Goal: Task Accomplishment & Management: Use online tool/utility

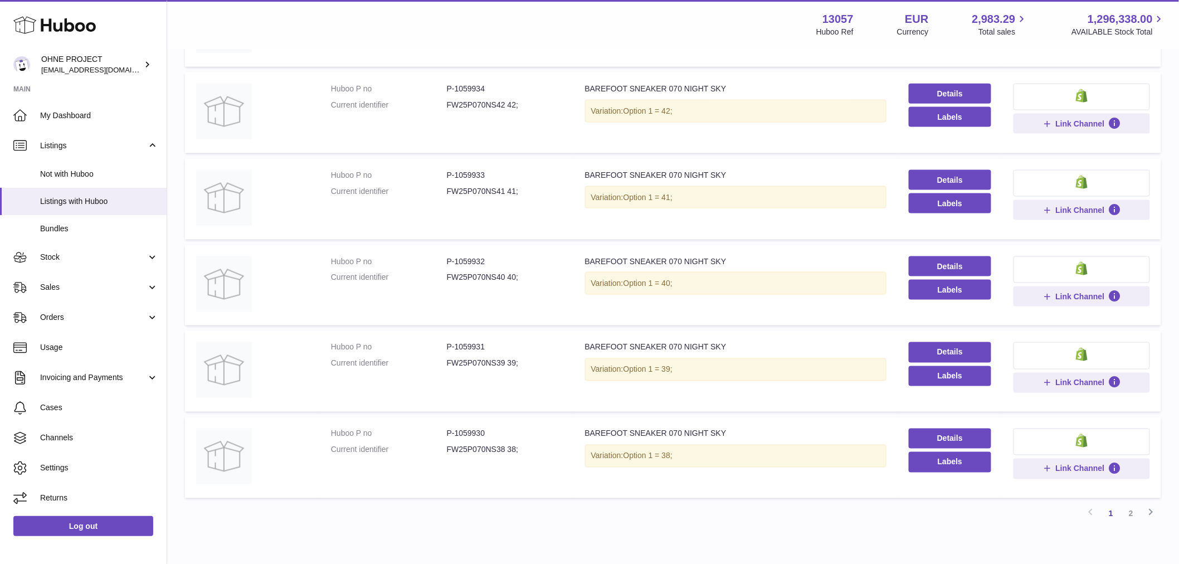
click at [476, 393] on td "Huboo P no P-1059931 Current identifier FW25P070NS39 39;" at bounding box center [447, 371] width 254 height 81
drag, startPoint x: 452, startPoint y: 346, endPoint x: 503, endPoint y: 340, distance: 51.6
click at [503, 342] on dd "P-1059931" at bounding box center [505, 347] width 116 height 11
copy dd "1059931"
drag, startPoint x: 454, startPoint y: 428, endPoint x: 494, endPoint y: 421, distance: 41.2
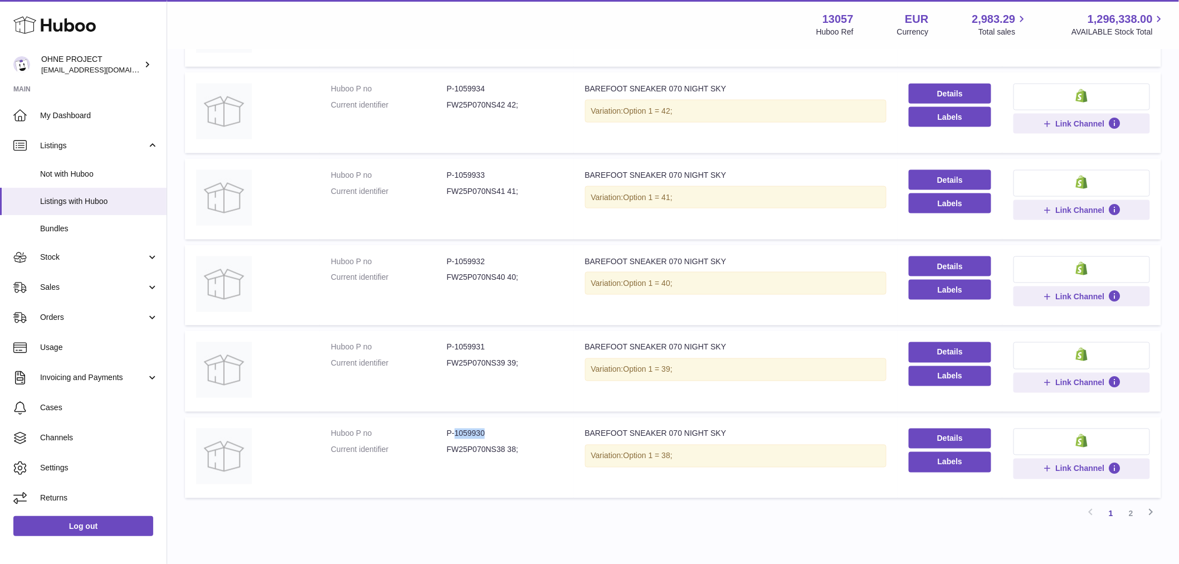
click at [494, 421] on td "Huboo P no P-1059930 Current identifier FW25P070NS38 38;" at bounding box center [447, 457] width 254 height 81
copy dd "1059930"
drag, startPoint x: 453, startPoint y: 255, endPoint x: 531, endPoint y: 244, distance: 79.4
click at [528, 245] on td "Huboo P no P-1059932 Current identifier FW25P070NS40 40;" at bounding box center [447, 285] width 254 height 81
copy dd "1059932"
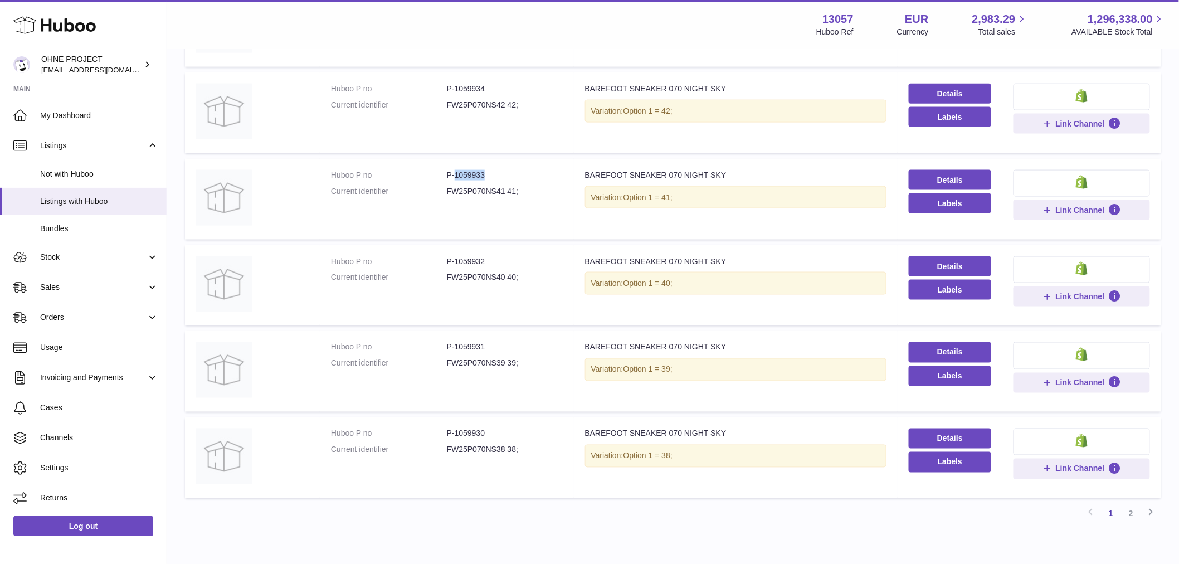
drag, startPoint x: 453, startPoint y: 172, endPoint x: 512, endPoint y: 171, distance: 58.5
click at [512, 171] on dd "P-1059933" at bounding box center [505, 175] width 116 height 11
copy dd "1059933"
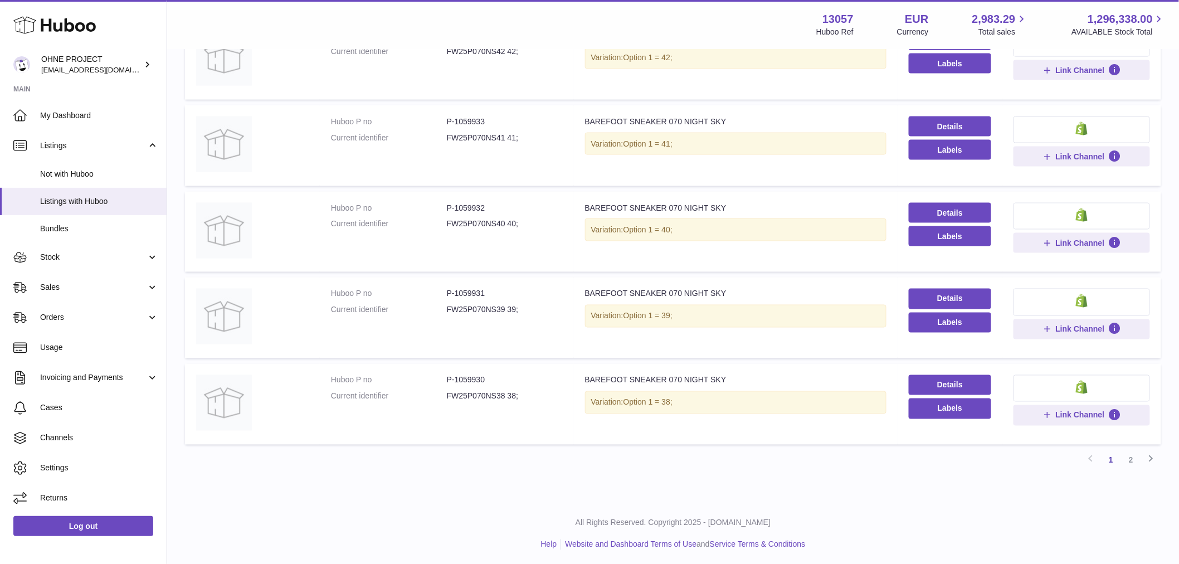
click at [454, 370] on td "Huboo P no P-1059930 Current identifier FW25P070NS38 38;" at bounding box center [447, 404] width 254 height 81
drag, startPoint x: 454, startPoint y: 377, endPoint x: 516, endPoint y: 372, distance: 62.1
click at [516, 375] on dd "P-1059930" at bounding box center [505, 380] width 116 height 11
copy dd "1059930"
click at [1127, 461] on link "2" at bounding box center [1131, 460] width 20 height 20
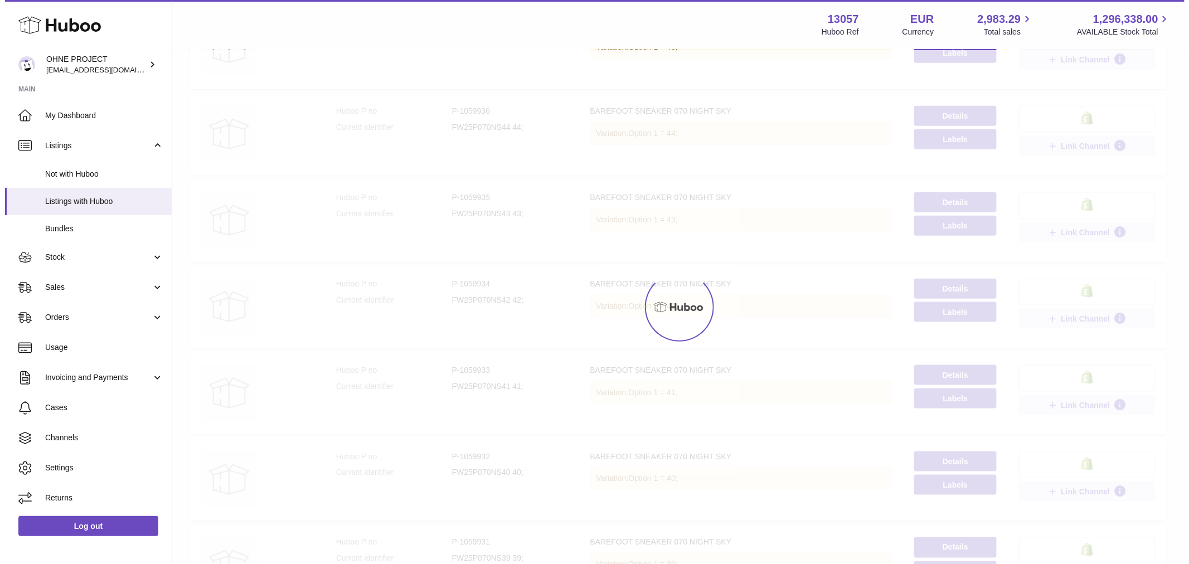
scroll to position [50, 0]
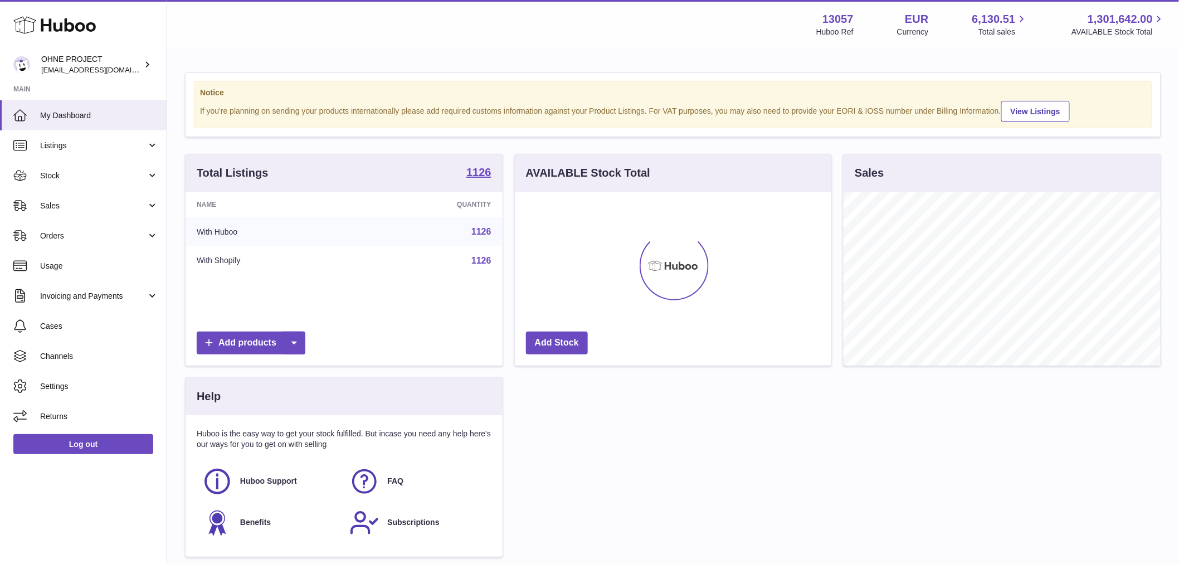
scroll to position [174, 317]
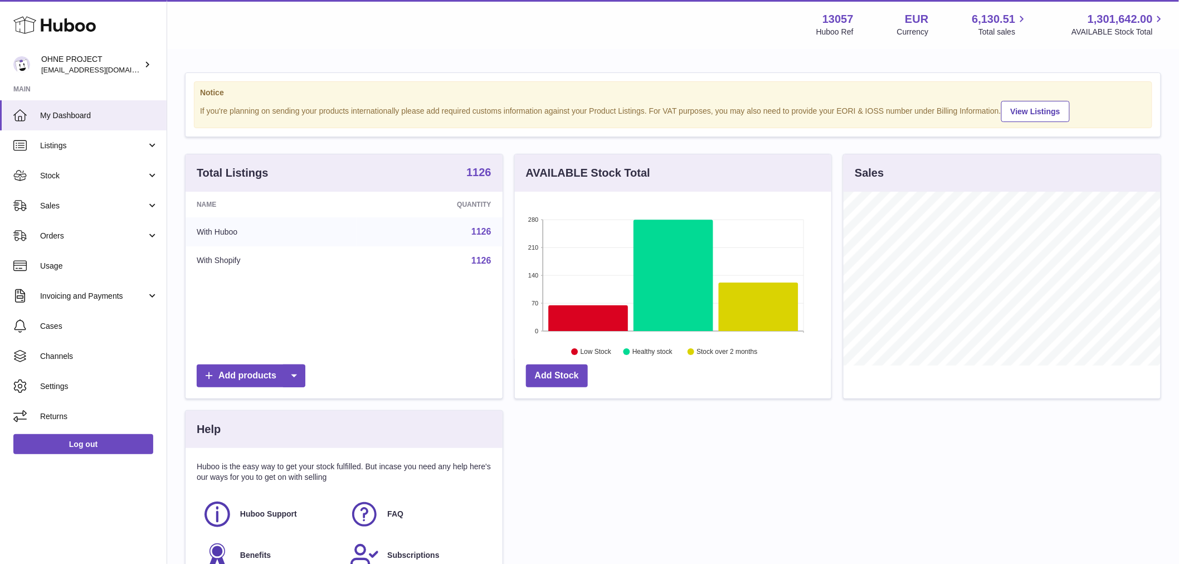
click at [483, 178] on strong "1126" at bounding box center [478, 172] width 25 height 11
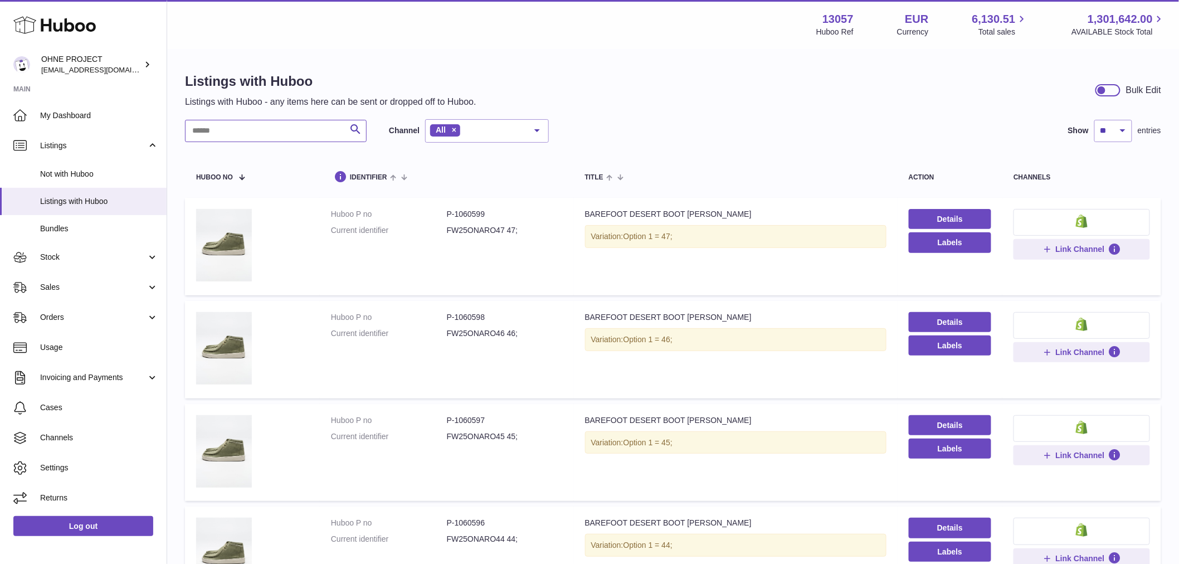
click at [304, 130] on input "text" at bounding box center [276, 131] width 182 height 22
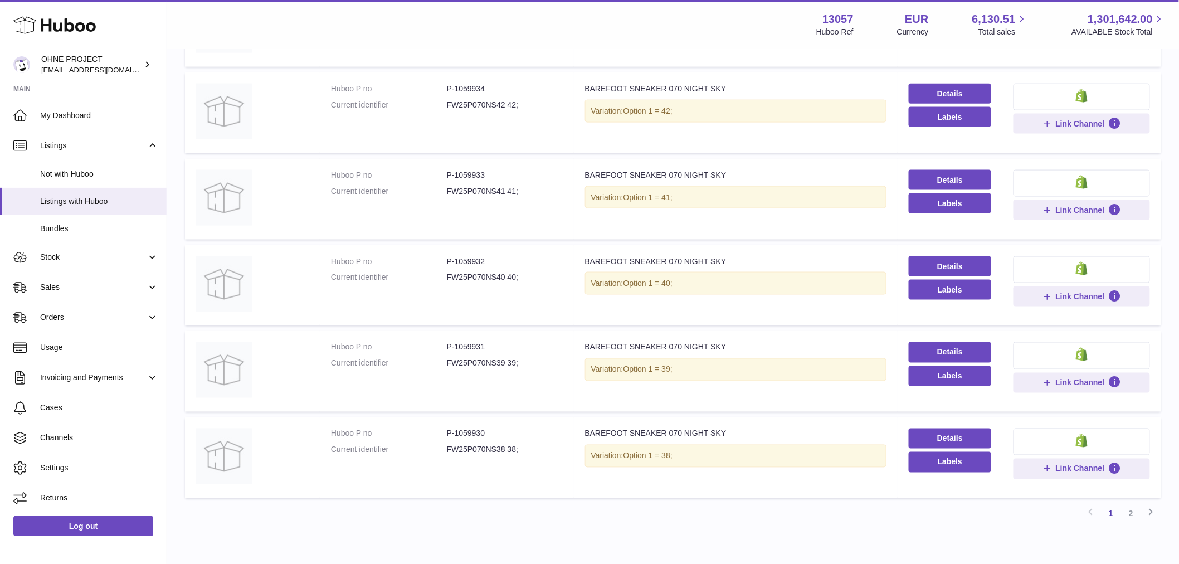
scroll to position [611, 0]
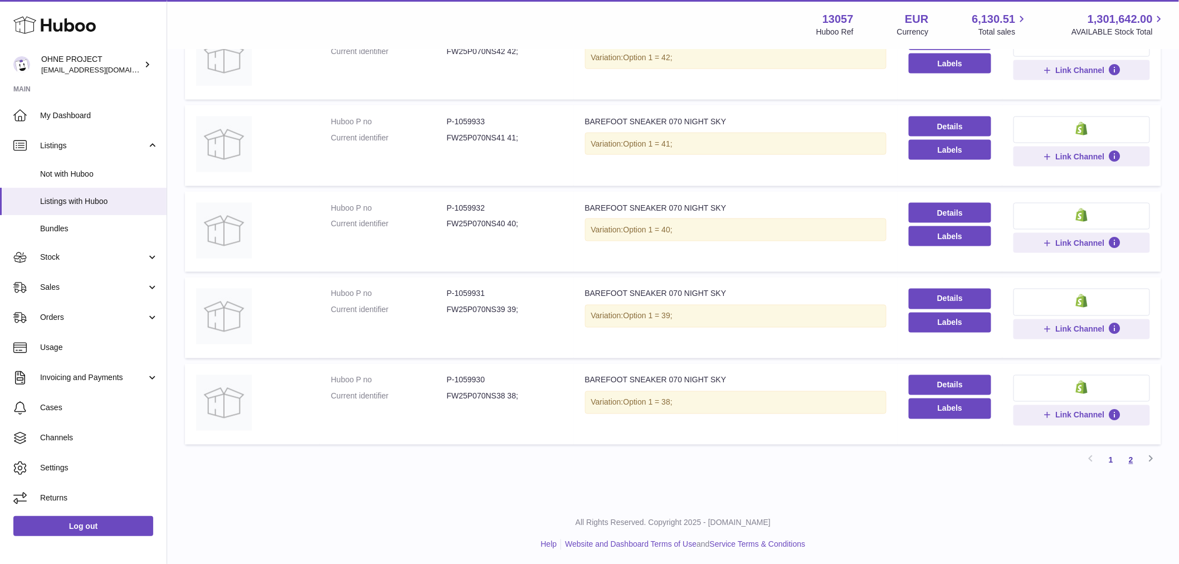
type input "*********"
click at [1138, 456] on link "2" at bounding box center [1131, 460] width 20 height 20
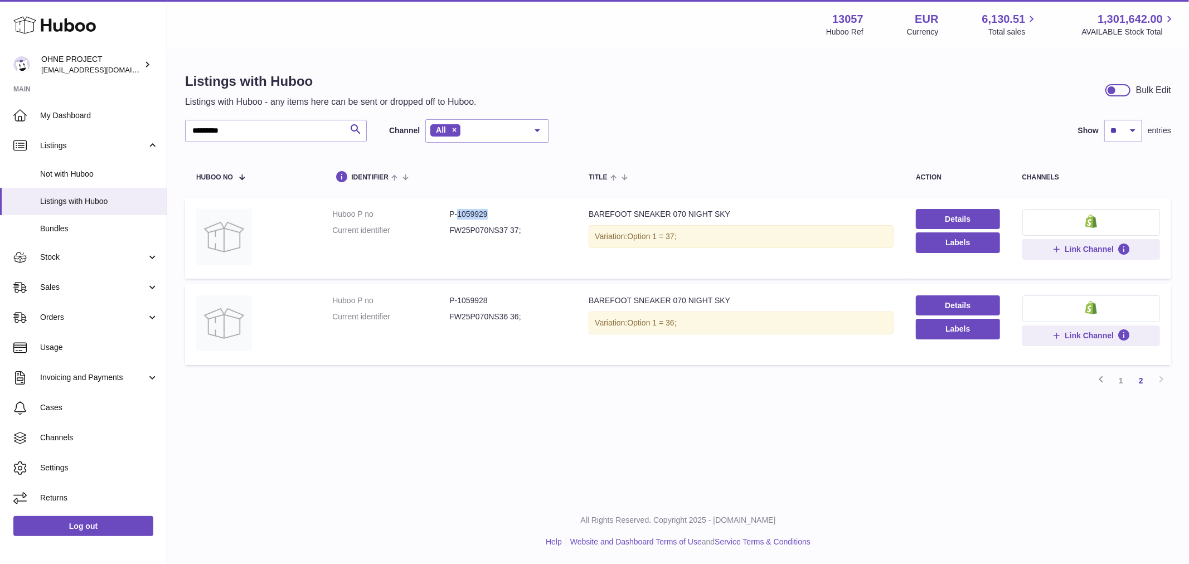
drag, startPoint x: 456, startPoint y: 215, endPoint x: 520, endPoint y: 210, distance: 64.2
click at [520, 210] on dd "P-1059929" at bounding box center [507, 214] width 117 height 11
copy dd "1059929"
drag, startPoint x: 1121, startPoint y: 385, endPoint x: 1097, endPoint y: 385, distance: 24.0
click at [1121, 385] on link "1" at bounding box center [1121, 381] width 20 height 20
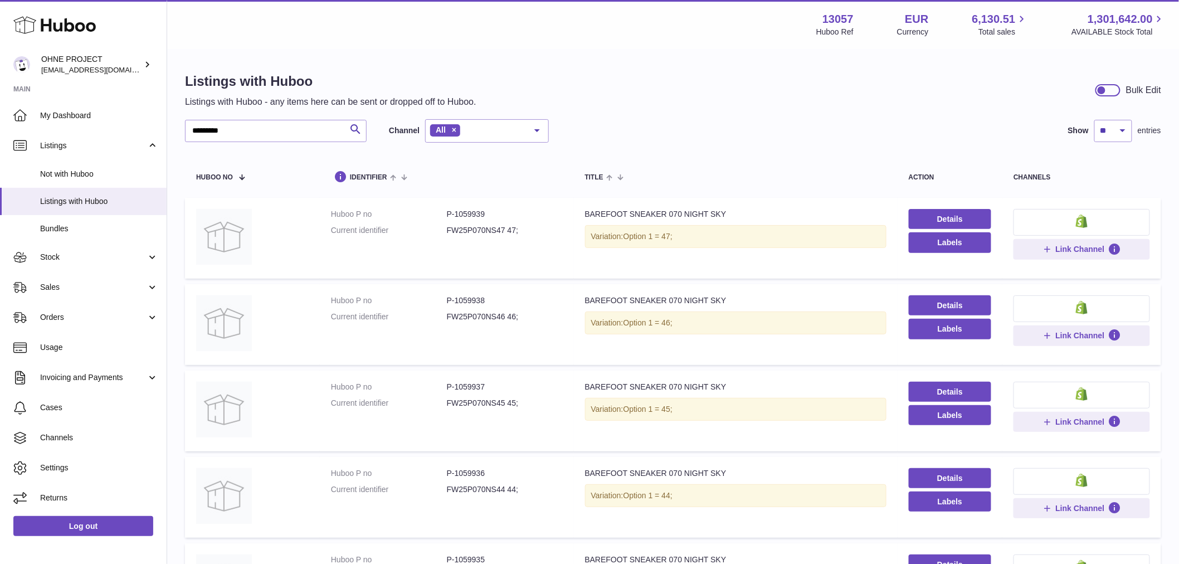
scroll to position [186, 0]
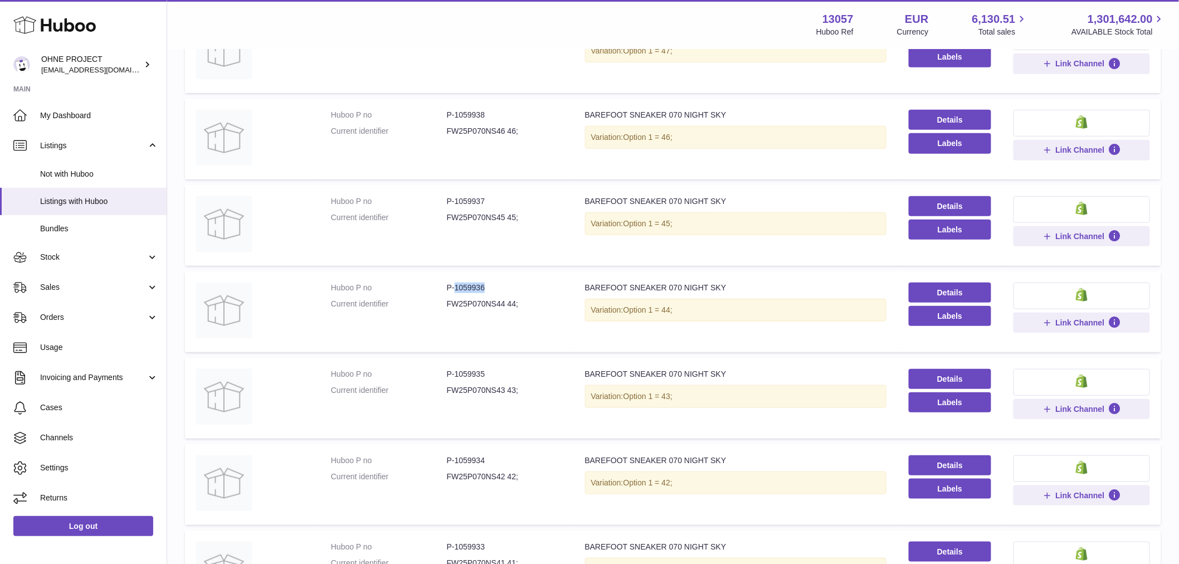
drag, startPoint x: 453, startPoint y: 284, endPoint x: 519, endPoint y: 283, distance: 65.8
click at [514, 283] on dd "P-1059936" at bounding box center [505, 288] width 116 height 11
copy dd "1059936"
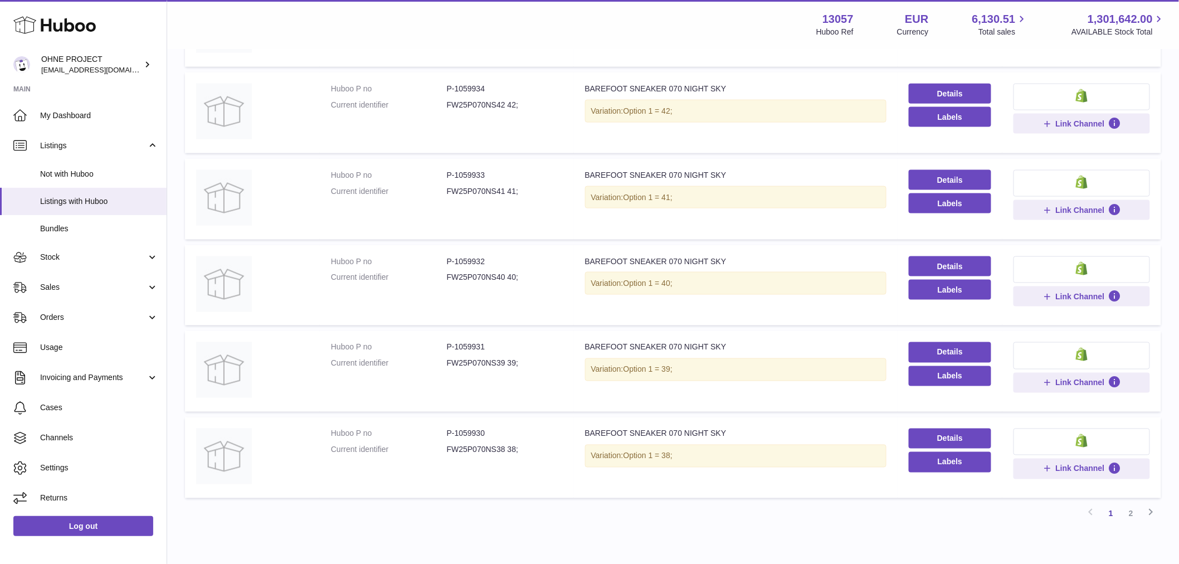
scroll to position [611, 0]
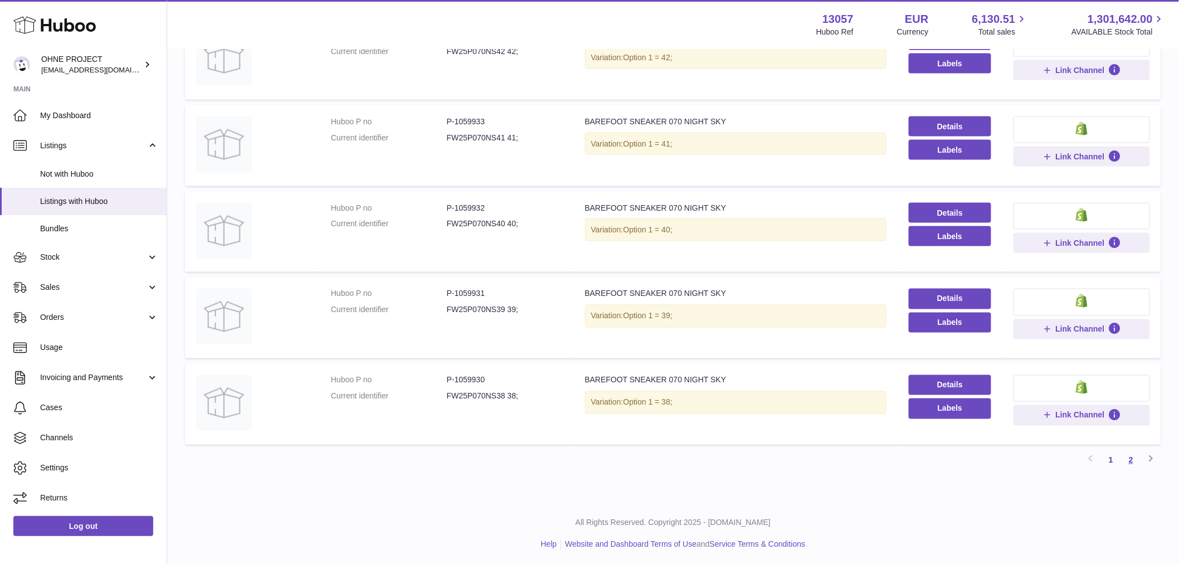
click at [1133, 455] on link "2" at bounding box center [1131, 460] width 20 height 20
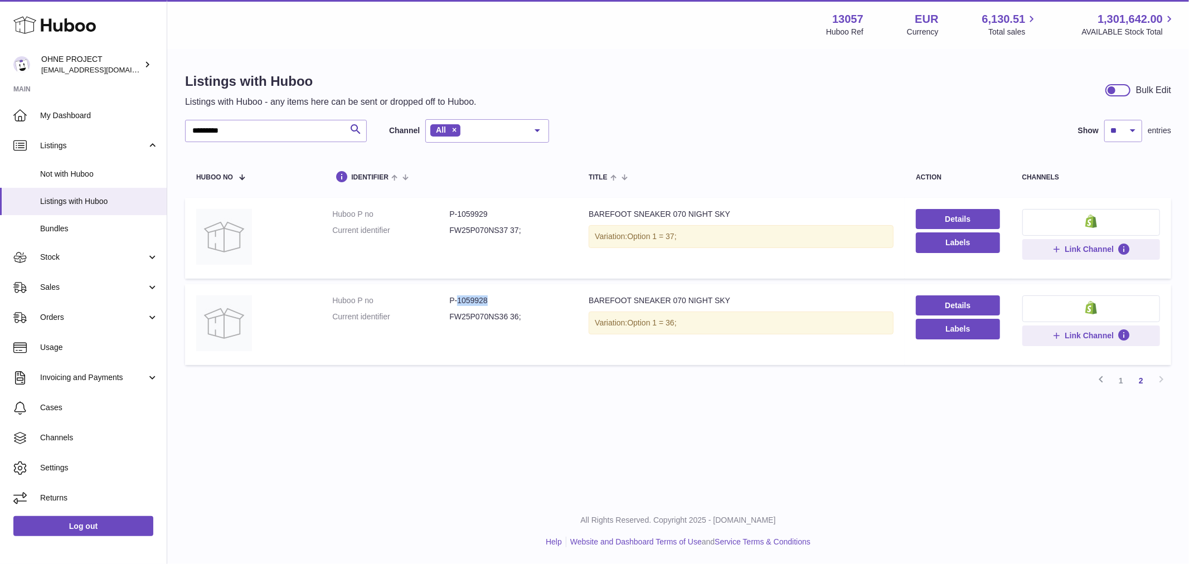
drag, startPoint x: 456, startPoint y: 299, endPoint x: 514, endPoint y: 289, distance: 58.8
click at [515, 298] on dd "P-1059928" at bounding box center [507, 300] width 117 height 11
copy dd "1059928"
click at [1119, 382] on link "1" at bounding box center [1121, 381] width 20 height 20
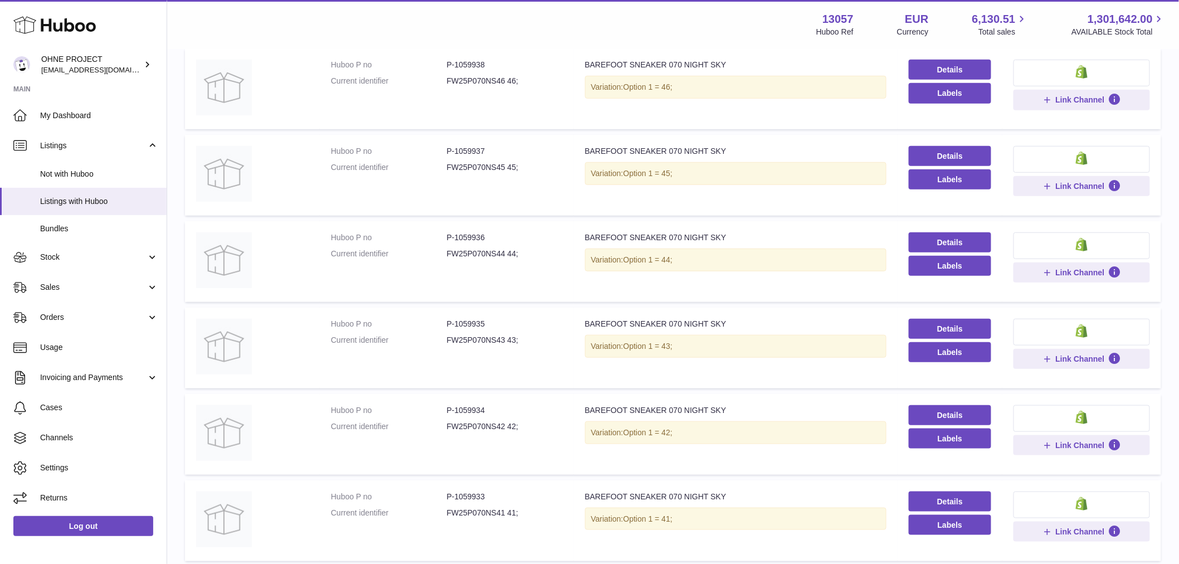
scroll to position [359, 0]
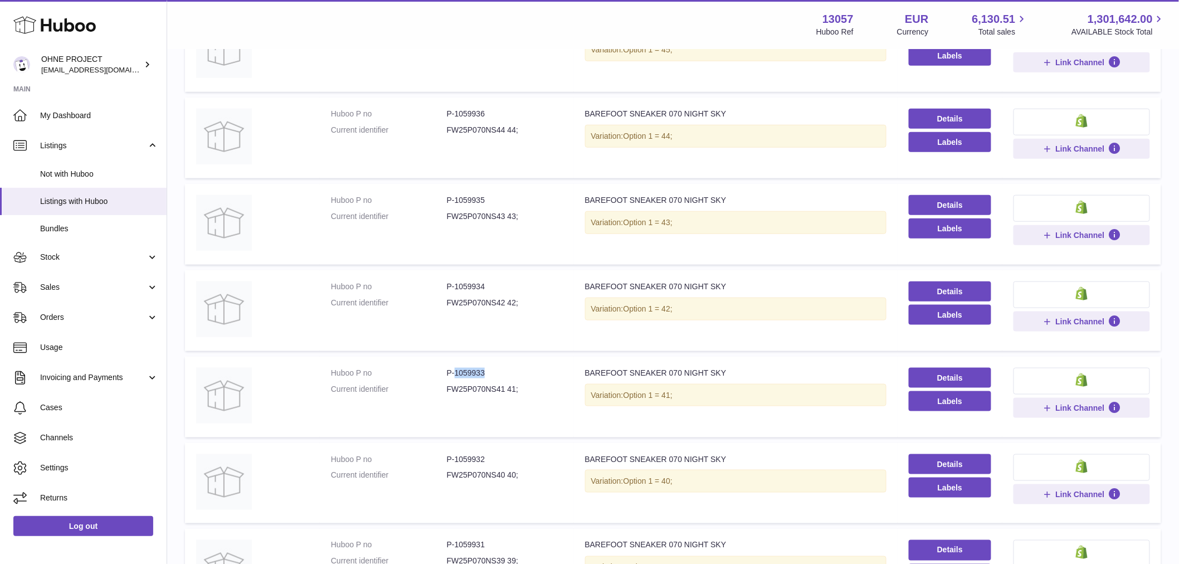
drag, startPoint x: 454, startPoint y: 368, endPoint x: 527, endPoint y: 357, distance: 73.9
click at [520, 359] on td "Huboo P no P-1059933 Current identifier FW25P070NS41 41;" at bounding box center [447, 397] width 254 height 81
copy dd "1059933"
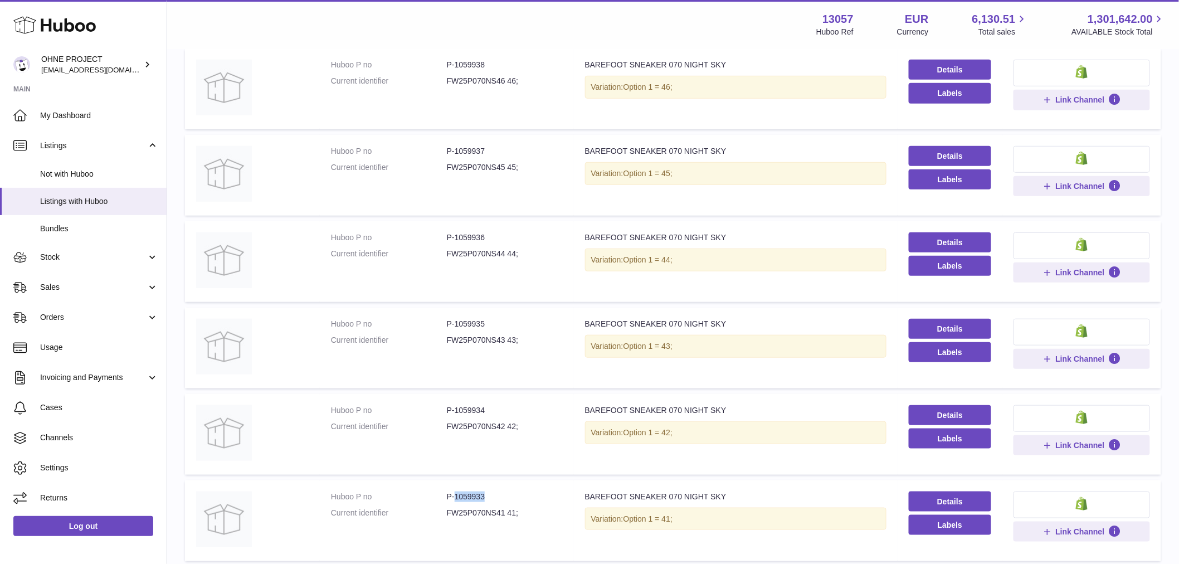
scroll to position [174, 0]
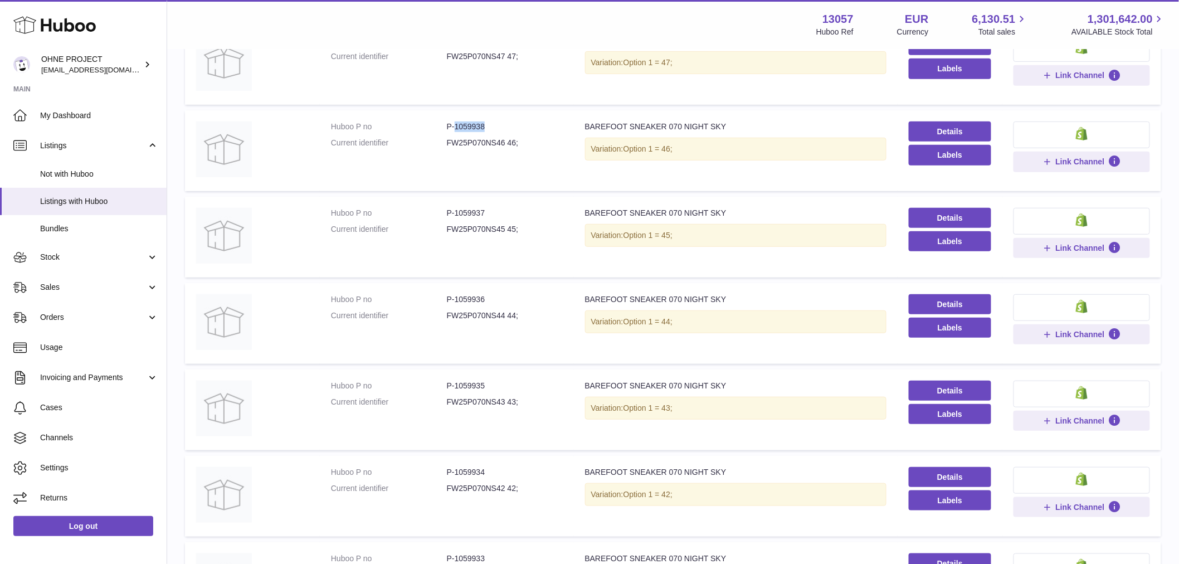
drag, startPoint x: 453, startPoint y: 125, endPoint x: 522, endPoint y: 124, distance: 69.1
click at [521, 124] on dd "P-1059938" at bounding box center [505, 126] width 116 height 11
copy dd "1059938"
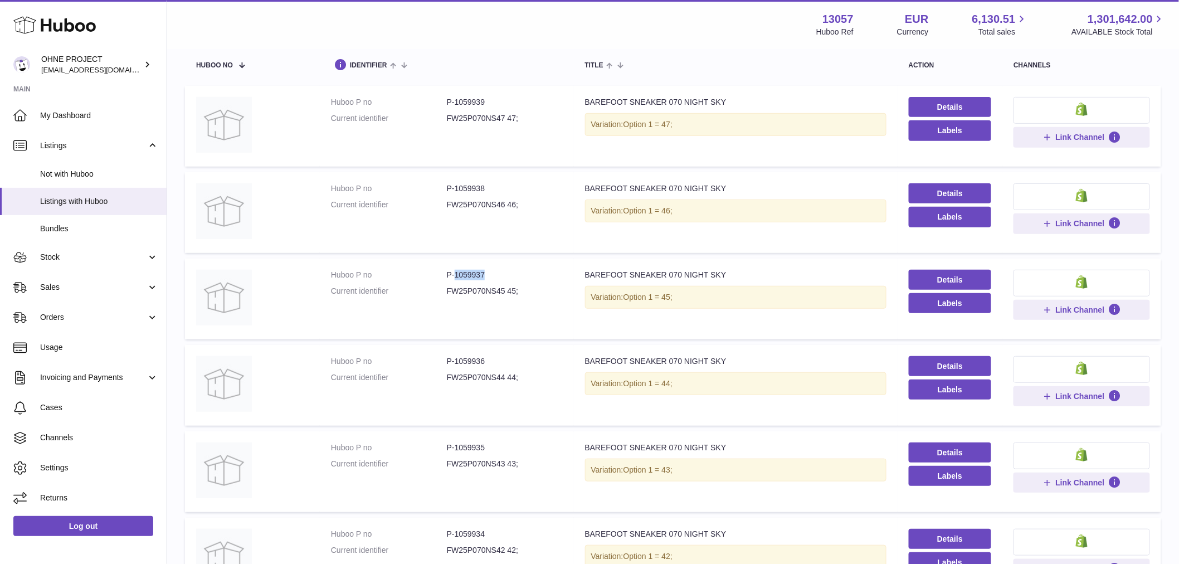
drag, startPoint x: 454, startPoint y: 269, endPoint x: 502, endPoint y: 269, distance: 48.5
click at [502, 270] on dd "P-1059937" at bounding box center [505, 275] width 116 height 11
copy dd "1059937"
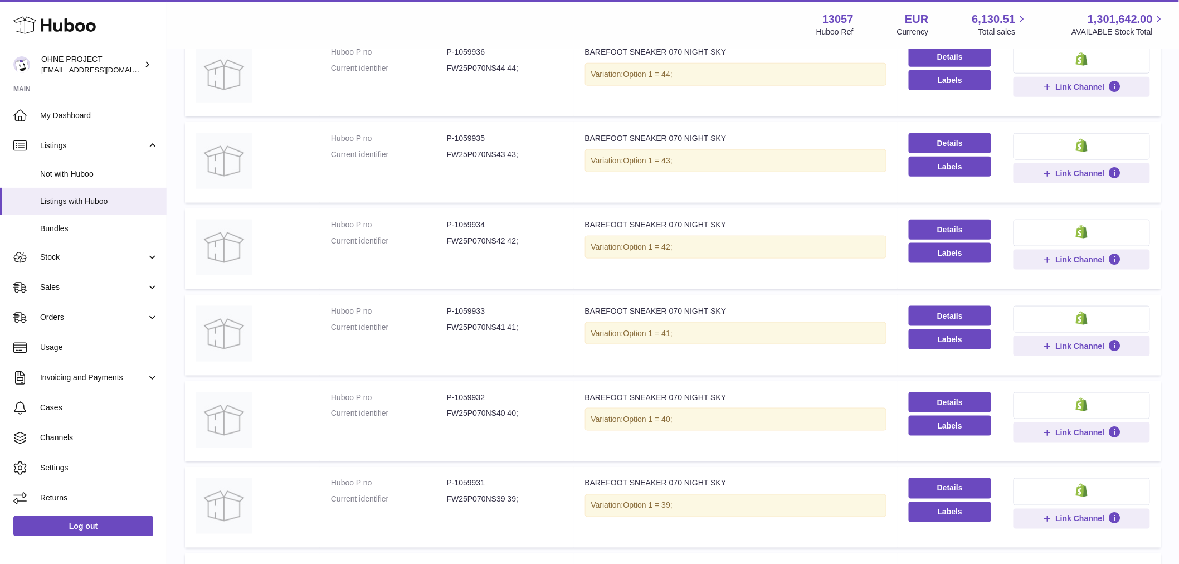
scroll to position [607, 0]
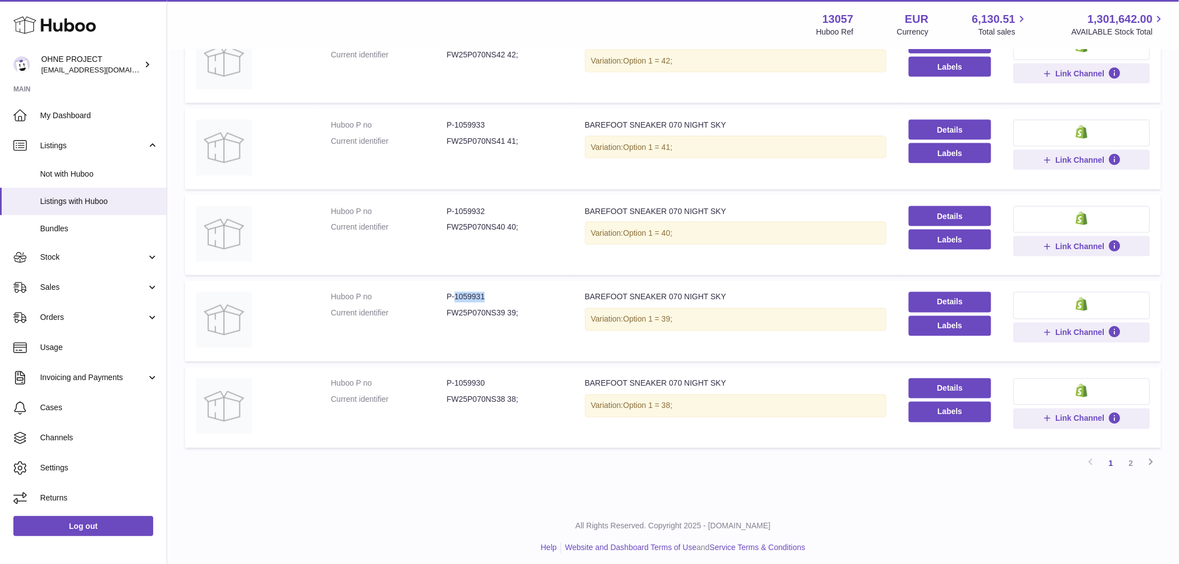
drag, startPoint x: 454, startPoint y: 293, endPoint x: 527, endPoint y: 289, distance: 73.1
click at [515, 292] on dd "P-1059931" at bounding box center [505, 297] width 116 height 11
copy dd "1059931"
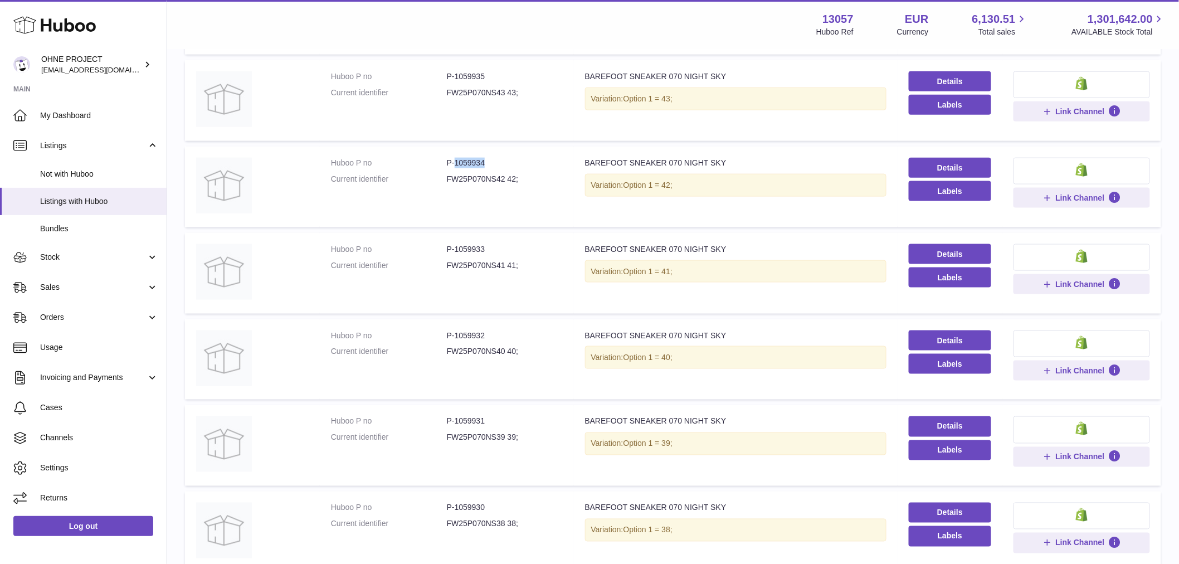
drag, startPoint x: 453, startPoint y: 157, endPoint x: 515, endPoint y: 158, distance: 63.0
click at [513, 158] on dd "P-1059934" at bounding box center [505, 163] width 116 height 11
copy dd "1059934"
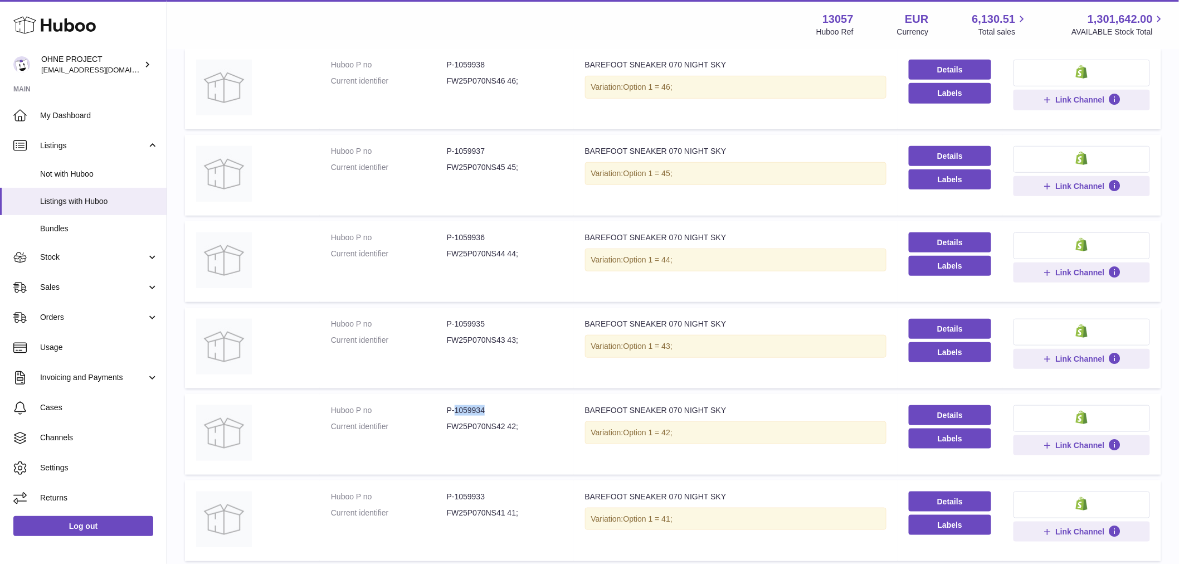
scroll to position [50, 0]
